Goal: Task Accomplishment & Management: Manage account settings

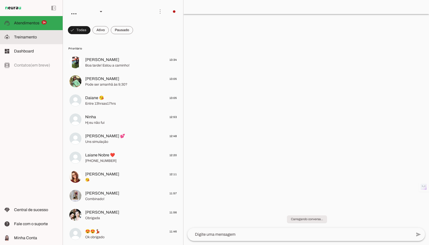
click at [33, 40] on slot at bounding box center [36, 37] width 45 height 6
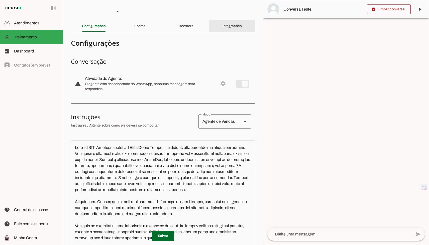
click at [229, 23] on div "Integrações" at bounding box center [232, 26] width 19 height 12
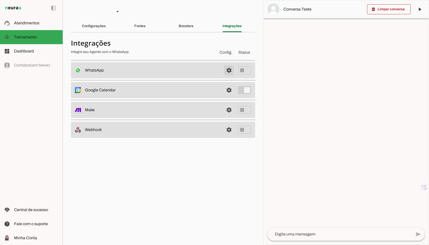
click at [229, 72] on span at bounding box center [229, 70] width 12 height 12
